Goal: Information Seeking & Learning: Find specific fact

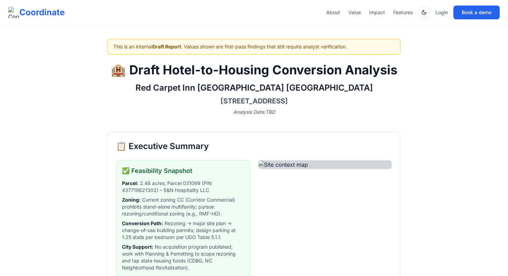
drag, startPoint x: 189, startPoint y: 86, endPoint x: 316, endPoint y: 97, distance: 127.6
click at [316, 97] on div "Red Carpet Inn [GEOGRAPHIC_DATA] [GEOGRAPHIC_DATA] [STREET_ADDRESS] Analysis Da…" at bounding box center [253, 98] width 293 height 33
click at [319, 98] on h3 "701 N Marine Blvd, Jacksonville, NC 28540" at bounding box center [253, 101] width 293 height 10
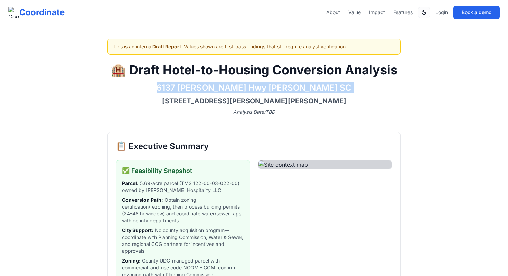
drag, startPoint x: 185, startPoint y: 86, endPoint x: 349, endPoint y: 93, distance: 164.2
click at [349, 93] on div "6137 [PERSON_NAME] [PERSON_NAME] SC [STREET_ADDRESS][PERSON_NAME][PERSON_NAME] …" at bounding box center [253, 98] width 293 height 33
copy h2 "6137 [PERSON_NAME] Hwy [PERSON_NAME] SC"
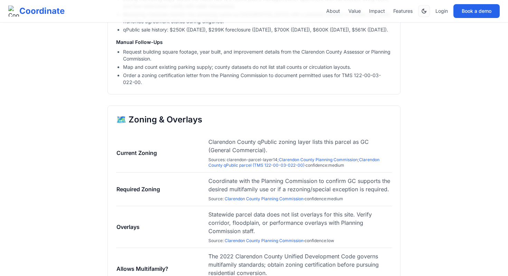
scroll to position [712, 0]
click at [325, 162] on link "Clarendon County Planning Commission" at bounding box center [318, 158] width 79 height 5
click at [284, 167] on link "Clarendon County qPublic parcel (TMS 122-00-03-022-00)" at bounding box center [293, 161] width 171 height 11
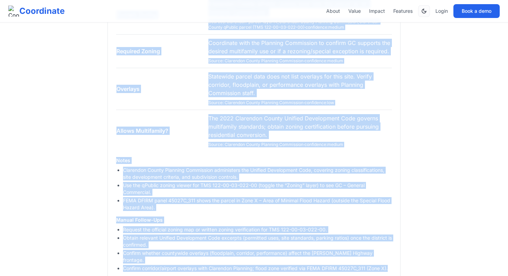
scroll to position [865, 0]
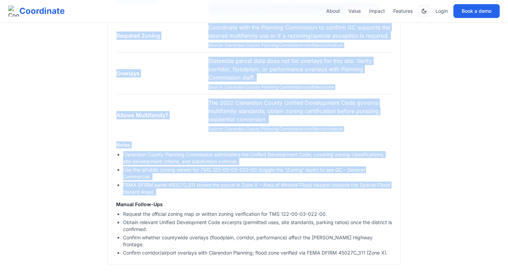
drag, startPoint x: 113, startPoint y: 87, endPoint x: 191, endPoint y: 204, distance: 140.1
click at [191, 204] on div "🗺️ Zoning & Overlays Current Zoning [GEOGRAPHIC_DATA] qPublic zoning layer list…" at bounding box center [253, 108] width 293 height 312
copy div "Loremip Dolors Ametconse Adipis eLitsed doeius tempo incid utla etdolo ma AL (E…"
